Goal: Find specific page/section: Find specific page/section

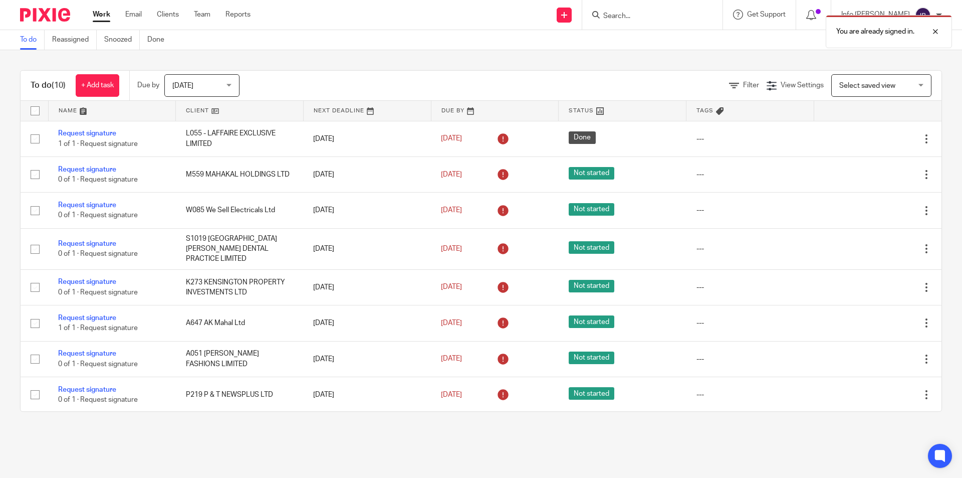
click at [619, 14] on div "You are already signed in." at bounding box center [716, 29] width 471 height 38
click at [651, 17] on div "You are already signed in." at bounding box center [716, 29] width 471 height 38
click at [935, 29] on div at bounding box center [927, 32] width 27 height 12
click at [673, 14] on input "Search" at bounding box center [647, 16] width 90 height 9
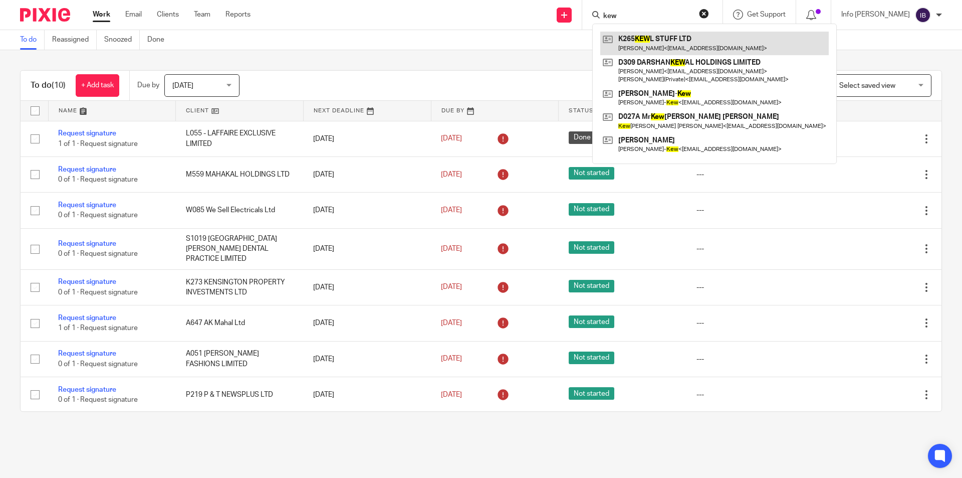
type input "kew"
click at [669, 46] on link at bounding box center [714, 43] width 228 height 23
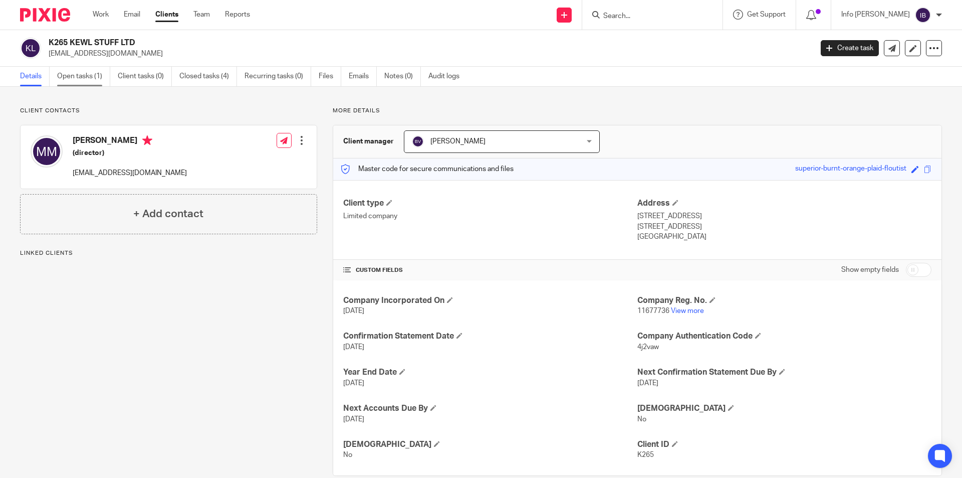
click at [89, 80] on link "Open tasks (1)" at bounding box center [83, 77] width 53 height 20
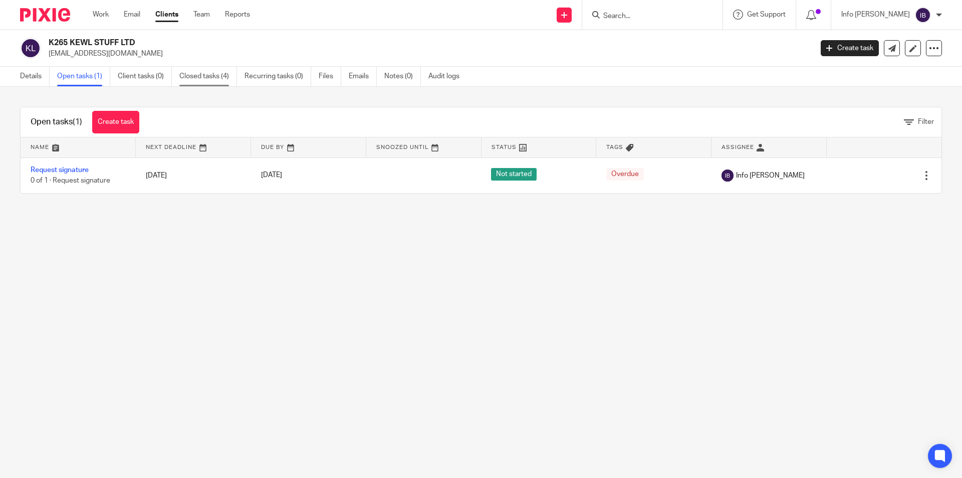
click at [199, 67] on link "Closed tasks (4)" at bounding box center [208, 77] width 58 height 20
